Goal: Task Accomplishment & Management: Manage account settings

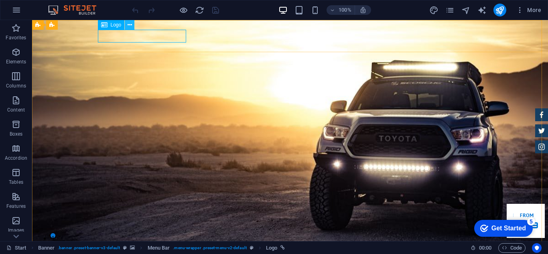
click at [129, 25] on icon at bounding box center [129, 25] width 4 height 8
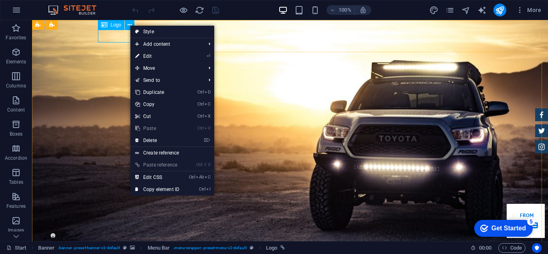
click at [104, 26] on icon at bounding box center [104, 25] width 6 height 10
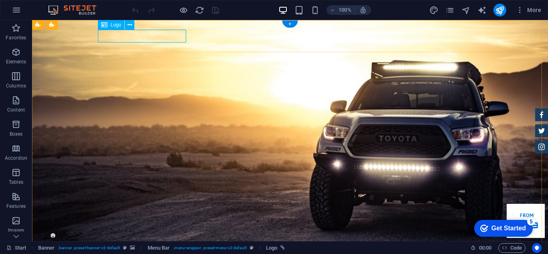
click at [129, 25] on icon at bounding box center [129, 25] width 4 height 8
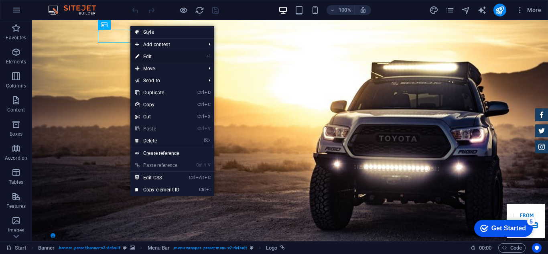
click at [150, 58] on link "⏎ Edit" at bounding box center [157, 57] width 54 height 12
select select "px"
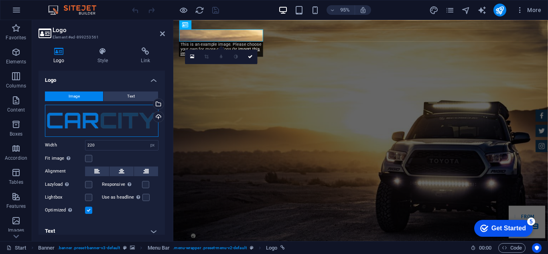
click at [121, 125] on div "Drag files here, click to choose files or select files from Files or our free s…" at bounding box center [101, 121] width 113 height 32
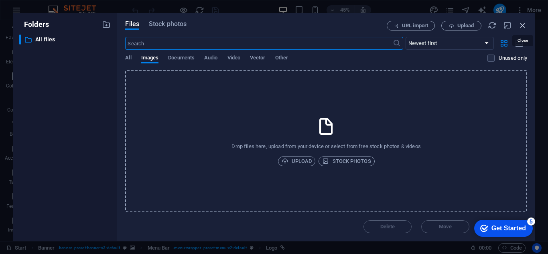
click at [518, 26] on icon "button" at bounding box center [522, 25] width 9 height 9
